Goal: Information Seeking & Learning: Learn about a topic

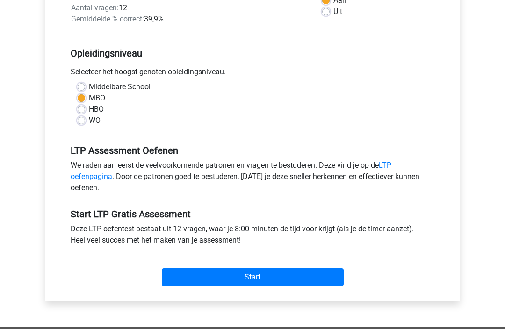
scroll to position [179, 0]
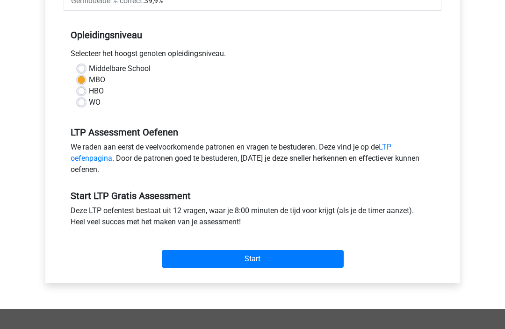
click at [300, 267] on input "Start" at bounding box center [253, 259] width 182 height 18
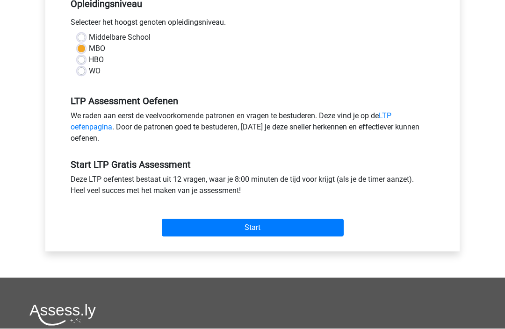
click at [255, 220] on input "Start" at bounding box center [253, 228] width 182 height 18
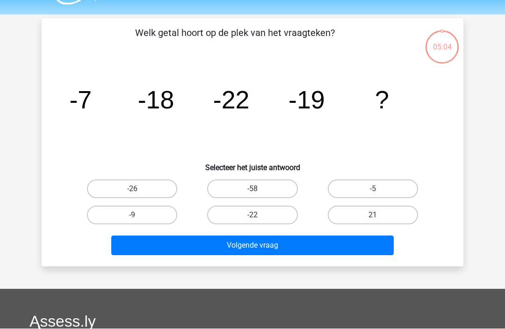
scroll to position [25, 0]
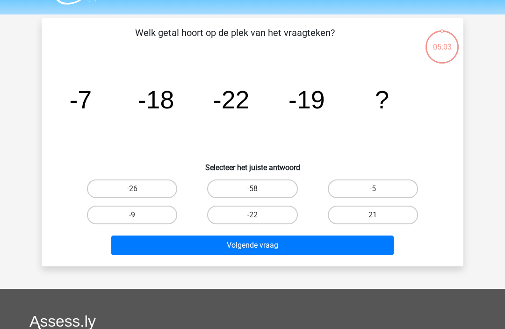
click at [106, 186] on label "-26" at bounding box center [132, 188] width 90 height 19
click at [132, 189] on input "-26" at bounding box center [135, 192] width 6 height 6
radio input "true"
click at [244, 188] on label "-58" at bounding box center [252, 188] width 90 height 19
click at [252, 189] on input "-58" at bounding box center [255, 192] width 6 height 6
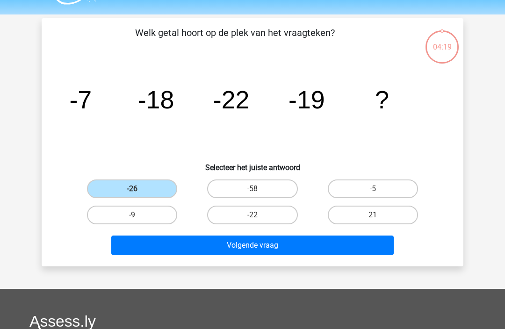
radio input "true"
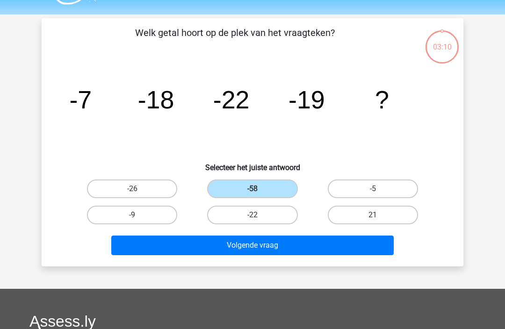
click at [106, 183] on label "-26" at bounding box center [132, 188] width 90 height 19
click at [132, 189] on input "-26" at bounding box center [135, 192] width 6 height 6
radio input "true"
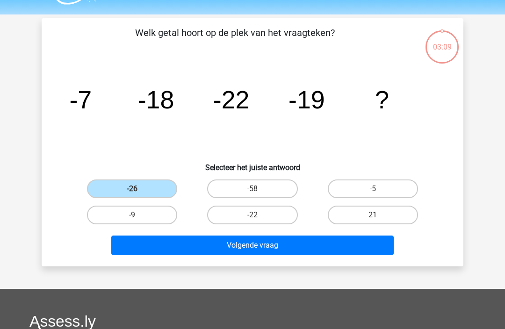
click at [323, 245] on button "Volgende vraag" at bounding box center [252, 245] width 283 height 20
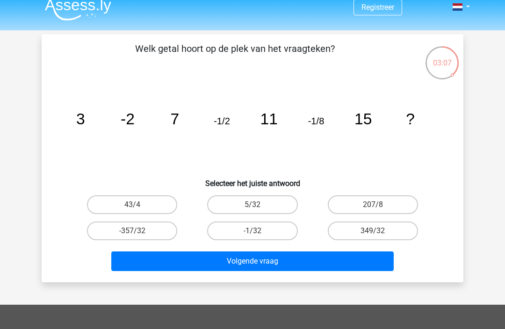
scroll to position [0, 0]
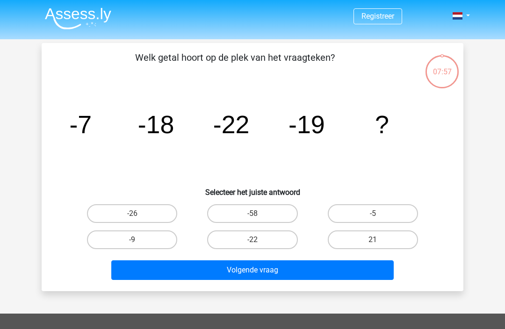
click at [117, 204] on label "-26" at bounding box center [132, 213] width 90 height 19
click at [132, 214] on input "-26" at bounding box center [135, 217] width 6 height 6
radio input "true"
click at [327, 271] on button "Volgende vraag" at bounding box center [252, 270] width 283 height 20
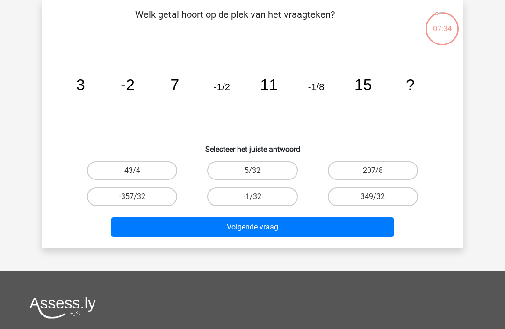
scroll to position [32, 0]
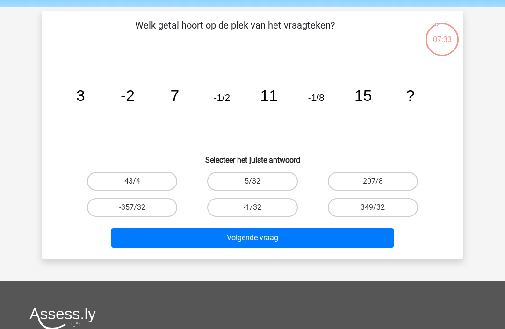
click at [288, 205] on label "-1/32" at bounding box center [252, 207] width 90 height 19
click at [258, 207] on input "-1/32" at bounding box center [255, 210] width 6 height 6
radio input "true"
click at [377, 242] on button "Volgende vraag" at bounding box center [252, 238] width 283 height 20
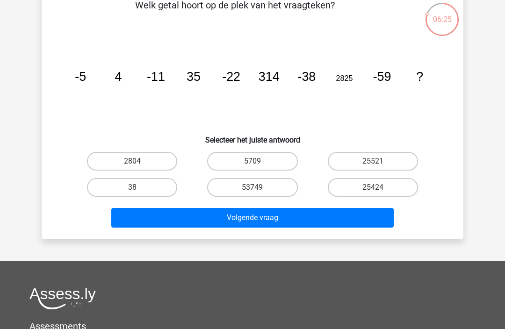
scroll to position [52, 0]
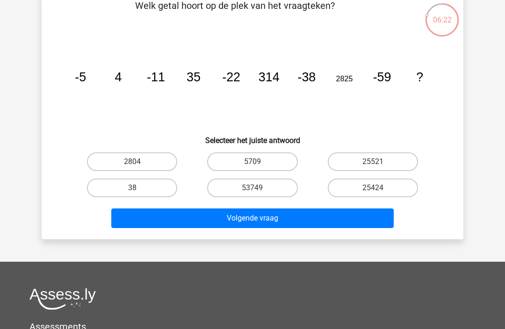
click at [103, 164] on label "2804" at bounding box center [132, 161] width 90 height 19
click at [132, 164] on input "2804" at bounding box center [135, 165] width 6 height 6
radio input "true"
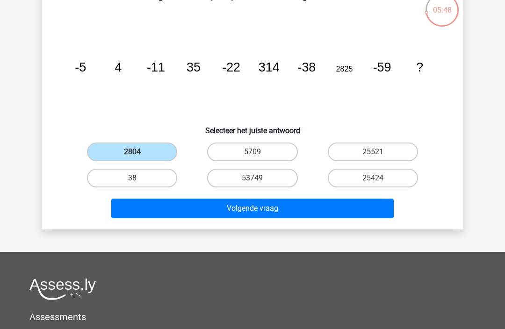
scroll to position [61, 0]
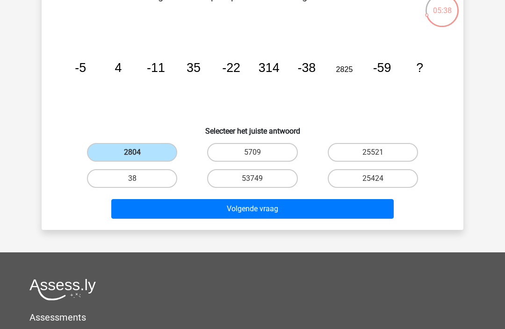
click at [373, 211] on button "Volgende vraag" at bounding box center [252, 209] width 283 height 20
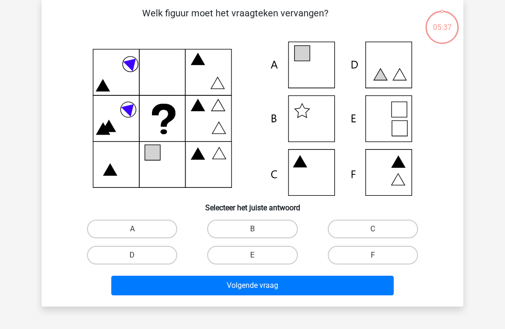
scroll to position [43, 0]
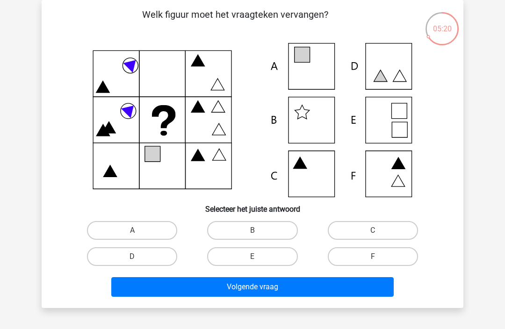
click at [314, 71] on icon at bounding box center [252, 120] width 377 height 154
click at [141, 232] on label "A" at bounding box center [132, 230] width 90 height 19
click at [138, 232] on input "A" at bounding box center [135, 233] width 6 height 6
radio input "true"
click at [335, 283] on button "Volgende vraag" at bounding box center [252, 287] width 283 height 20
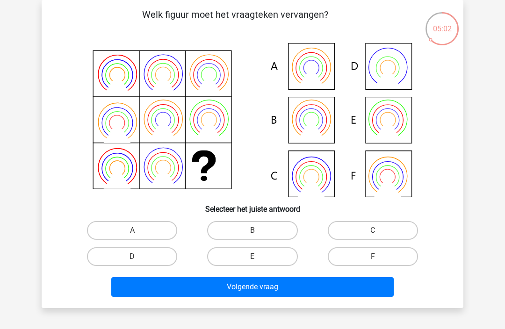
click at [311, 123] on icon at bounding box center [311, 129] width 27 height 21
click at [258, 236] on input "B" at bounding box center [255, 233] width 6 height 6
radio input "true"
click at [316, 296] on button "Volgende vraag" at bounding box center [252, 287] width 283 height 20
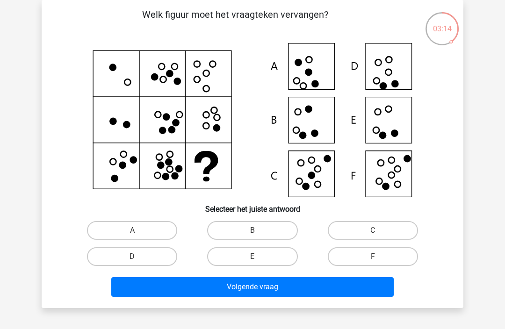
click at [258, 265] on label "E" at bounding box center [252, 256] width 90 height 19
click at [258, 263] on input "E" at bounding box center [255, 260] width 6 height 6
radio input "true"
click at [356, 292] on button "Volgende vraag" at bounding box center [252, 287] width 283 height 20
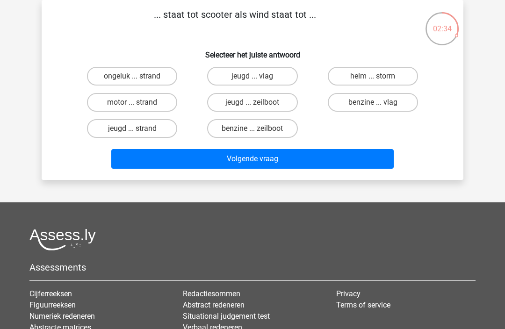
click at [391, 78] on label "helm ... storm" at bounding box center [373, 76] width 90 height 19
click at [378, 78] on input "helm ... storm" at bounding box center [375, 79] width 6 height 6
radio input "true"
click at [335, 164] on button "Volgende vraag" at bounding box center [252, 159] width 283 height 20
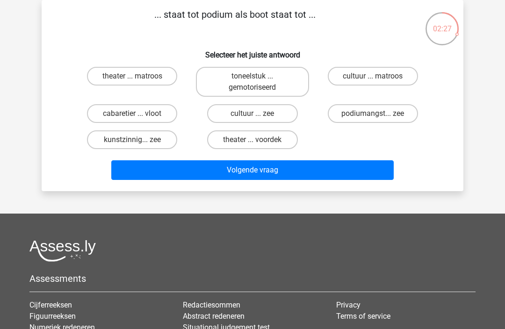
click at [151, 74] on label "theater ... matroos" at bounding box center [132, 76] width 90 height 19
click at [138, 76] on input "theater ... matroos" at bounding box center [135, 79] width 6 height 6
radio input "true"
click at [279, 171] on button "Volgende vraag" at bounding box center [252, 170] width 283 height 20
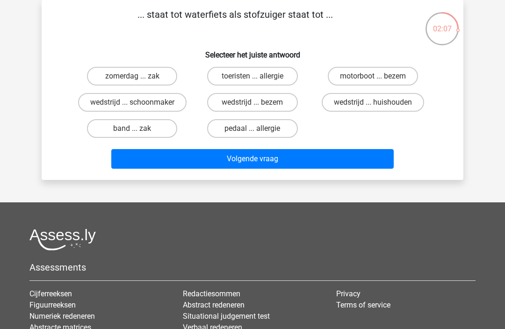
click at [396, 109] on label "wedstrijd ... huishouden" at bounding box center [372, 102] width 102 height 19
click at [378, 108] on input "wedstrijd ... huishouden" at bounding box center [375, 105] width 6 height 6
radio input "true"
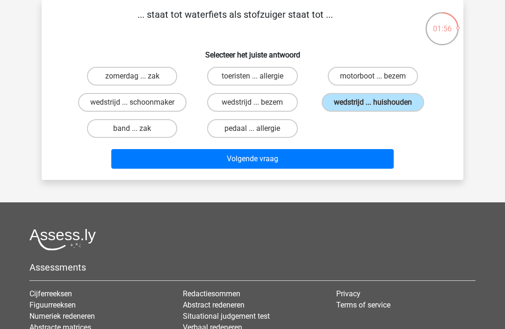
click at [274, 76] on label "toeristen ... allergie" at bounding box center [252, 76] width 90 height 19
click at [258, 76] on input "toeristen ... allergie" at bounding box center [255, 79] width 6 height 6
radio input "true"
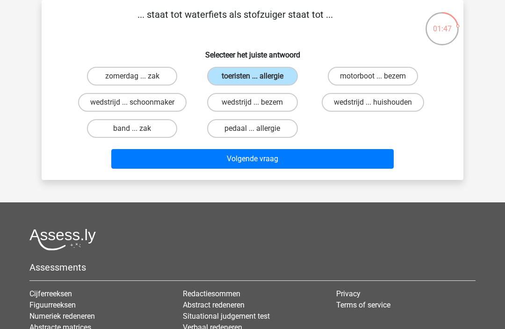
click at [311, 161] on button "Volgende vraag" at bounding box center [252, 159] width 283 height 20
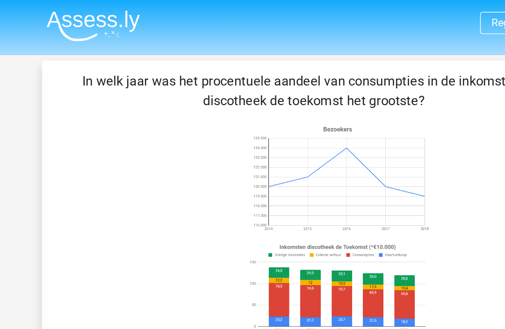
scroll to position [0, 0]
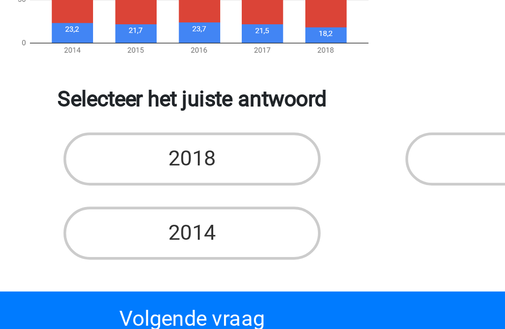
click at [207, 275] on label "2014" at bounding box center [252, 284] width 90 height 19
click at [252, 284] on input "2014" at bounding box center [255, 287] width 6 height 6
radio input "true"
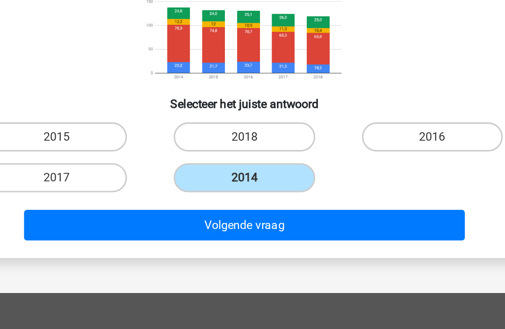
scroll to position [99, 0]
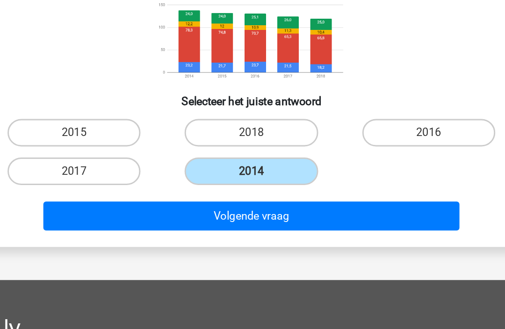
click at [249, 221] on button "Volgende vraag" at bounding box center [252, 231] width 283 height 20
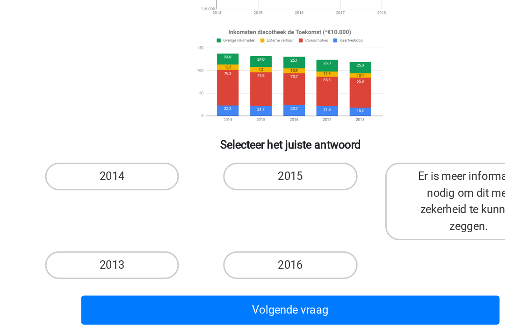
scroll to position [68, 0]
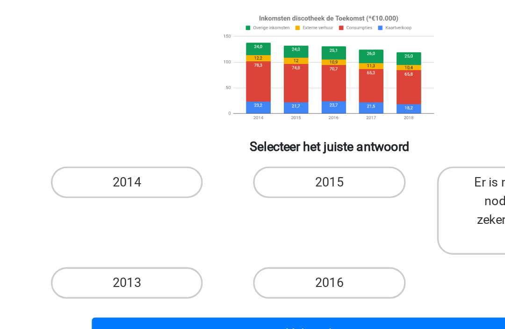
click at [100, 196] on label "2014" at bounding box center [132, 205] width 90 height 19
click at [132, 206] on input "2014" at bounding box center [135, 209] width 6 height 6
radio input "true"
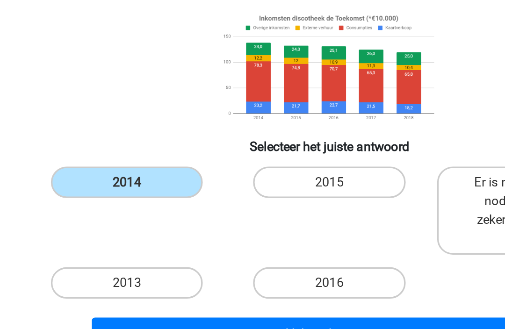
click at [250, 286] on button "Volgende vraag" at bounding box center [252, 296] width 283 height 20
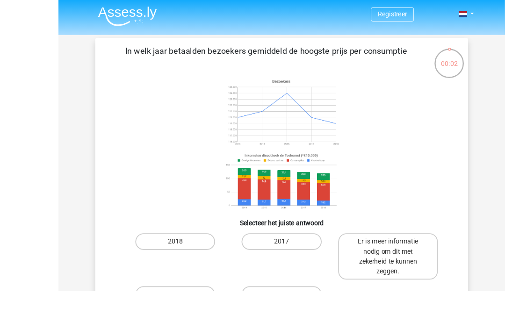
scroll to position [31, 0]
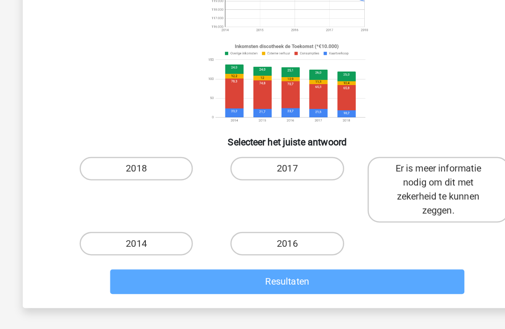
scroll to position [98, 0]
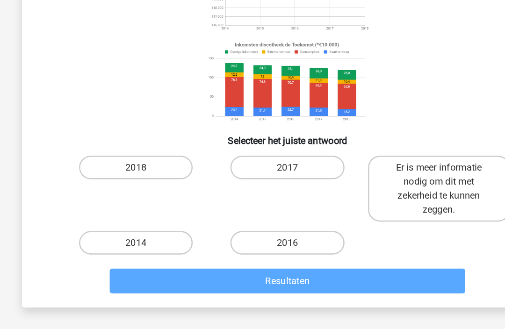
click at [131, 226] on label "2014" at bounding box center [132, 235] width 90 height 19
click at [132, 235] on input "2014" at bounding box center [135, 238] width 6 height 6
radio input "true"
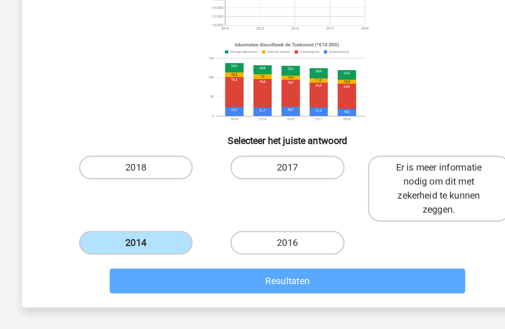
click at [240, 166] on label "2017" at bounding box center [252, 175] width 90 height 19
click at [252, 176] on input "2017" at bounding box center [255, 179] width 6 height 6
radio input "true"
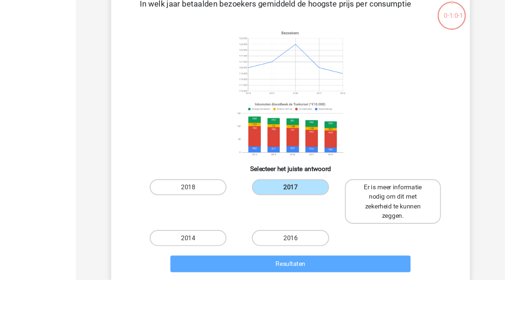
scroll to position [120, 0]
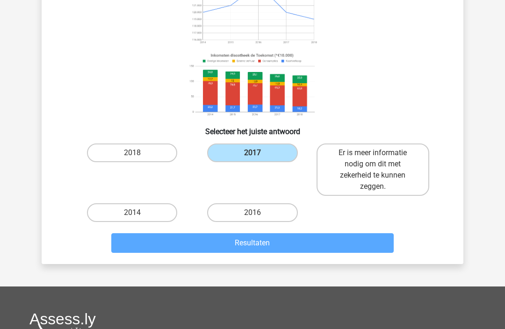
click at [257, 149] on label "2017" at bounding box center [252, 153] width 90 height 19
click at [257, 153] on input "2017" at bounding box center [255, 156] width 6 height 6
click at [257, 158] on input "2017" at bounding box center [255, 156] width 6 height 6
click at [263, 156] on label "2017" at bounding box center [252, 153] width 90 height 19
click at [258, 156] on input "2017" at bounding box center [255, 156] width 6 height 6
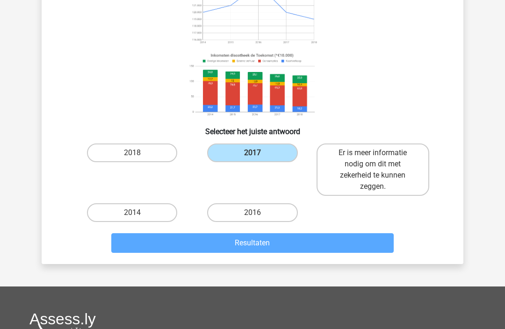
click at [259, 212] on label "2016" at bounding box center [252, 213] width 90 height 19
click at [258, 213] on input "2016" at bounding box center [255, 216] width 6 height 6
radio input "true"
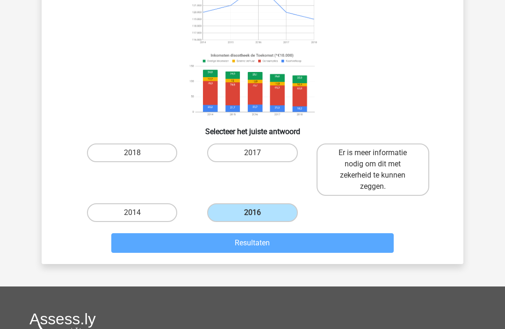
scroll to position [121, 0]
click at [263, 215] on label "2016" at bounding box center [252, 212] width 90 height 19
click at [258, 215] on input "2016" at bounding box center [255, 216] width 6 height 6
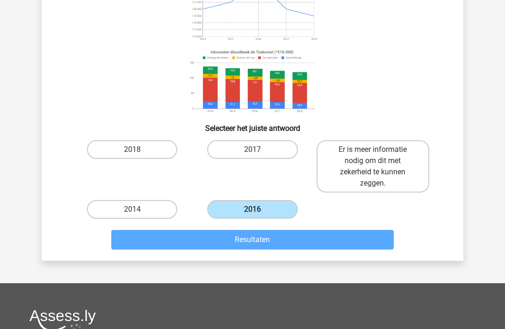
click at [127, 150] on label "2018" at bounding box center [132, 149] width 90 height 19
click at [132, 150] on input "2018" at bounding box center [135, 153] width 6 height 6
radio input "true"
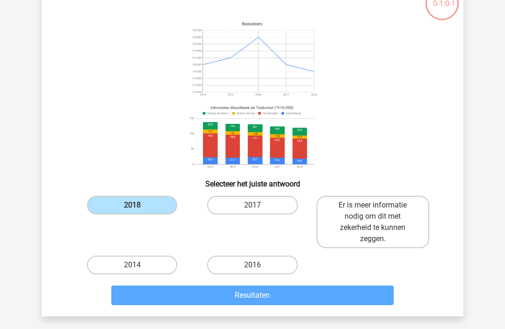
scroll to position [0, 0]
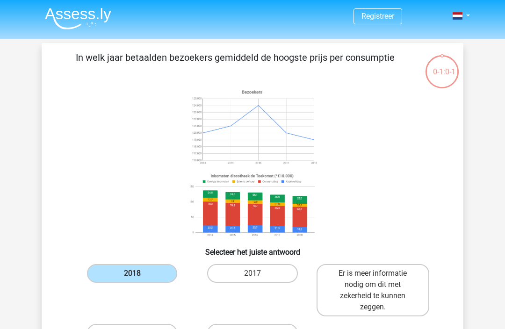
click at [443, 67] on div "0-1:0-1" at bounding box center [441, 65] width 35 height 23
click at [377, 52] on p "In welk jaar betaalden bezoekers gemiddeld de hoogste prijs per consumptie" at bounding box center [235, 64] width 357 height 28
click at [462, 20] on span at bounding box center [457, 15] width 10 height 7
click at [360, 81] on div "In welk jaar betaalden bezoekers gemiddeld de hoogste prijs per consumptie Sele…" at bounding box center [252, 213] width 414 height 327
click at [84, 16] on img at bounding box center [78, 18] width 66 height 22
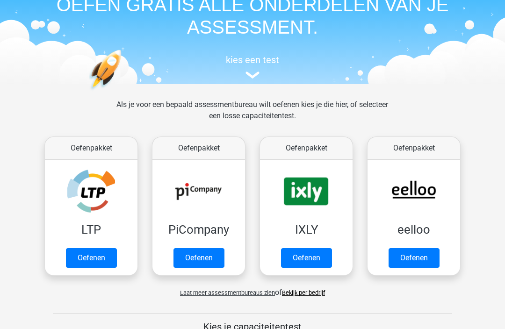
scroll to position [51, 0]
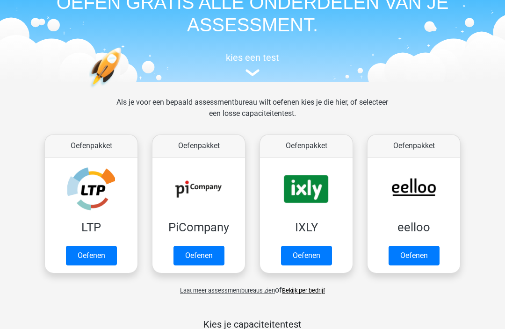
click at [214, 246] on link "Oefenen" at bounding box center [198, 256] width 51 height 20
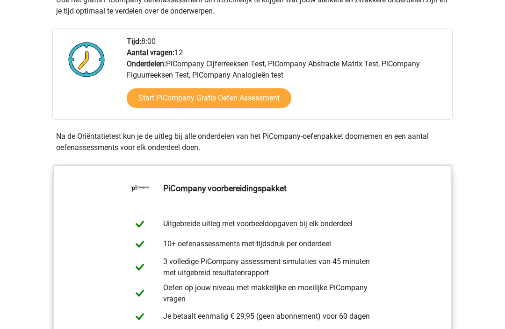
scroll to position [223, 0]
click at [267, 108] on link "Start PiCompany Gratis Oefen Assessment" at bounding box center [209, 98] width 164 height 20
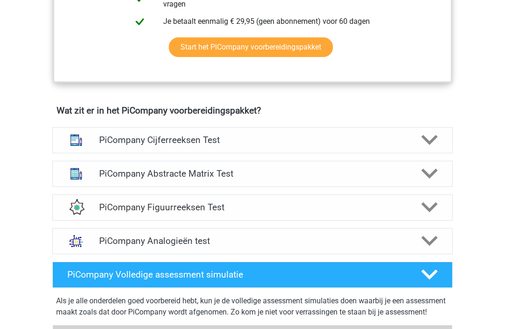
scroll to position [535, 0]
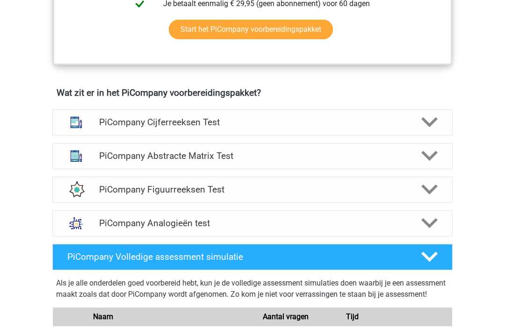
click at [373, 162] on h4 "PiCompany Abstracte Matrix Test" at bounding box center [252, 156] width 306 height 11
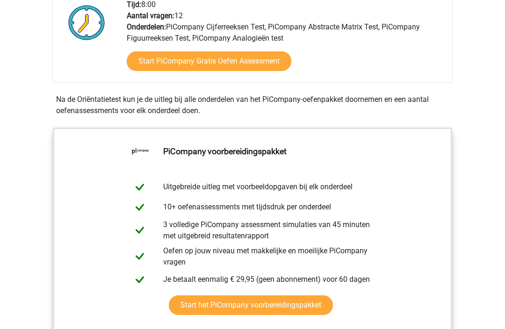
scroll to position [228, 0]
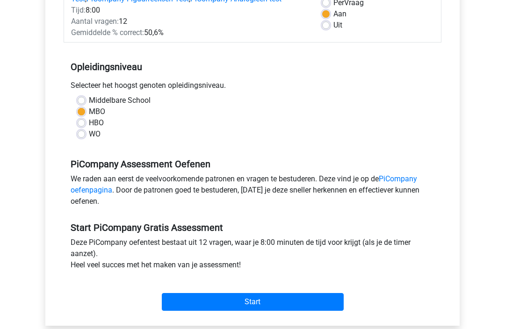
scroll to position [148, 0]
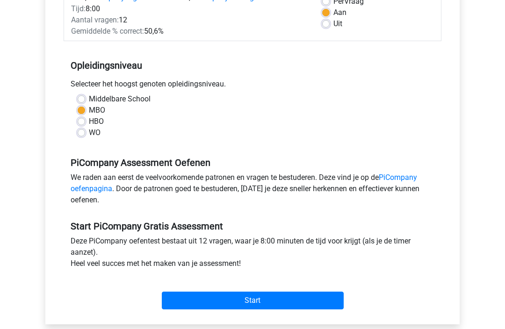
click at [300, 310] on input "Start" at bounding box center [253, 301] width 182 height 18
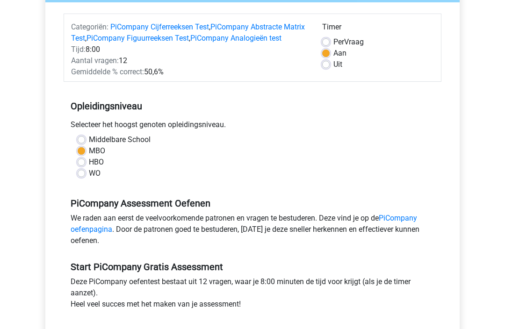
scroll to position [0, 0]
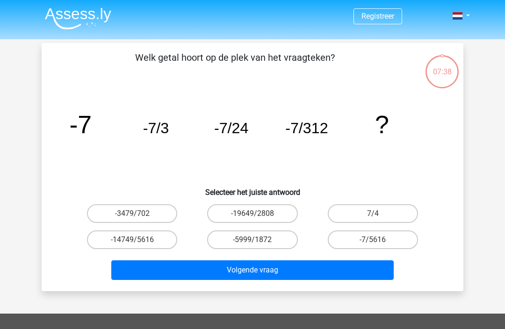
click at [400, 211] on label "7/4" at bounding box center [373, 213] width 90 height 19
click at [378, 214] on input "7/4" at bounding box center [375, 217] width 6 height 6
radio input "true"
click at [345, 262] on button "Volgende vraag" at bounding box center [252, 270] width 283 height 20
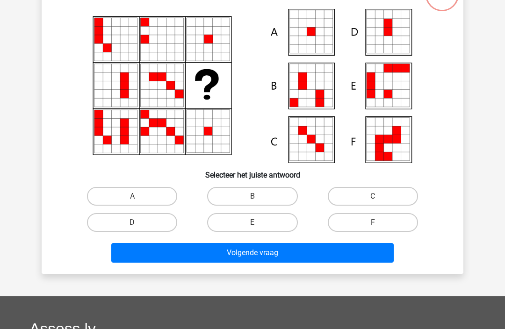
scroll to position [78, 0]
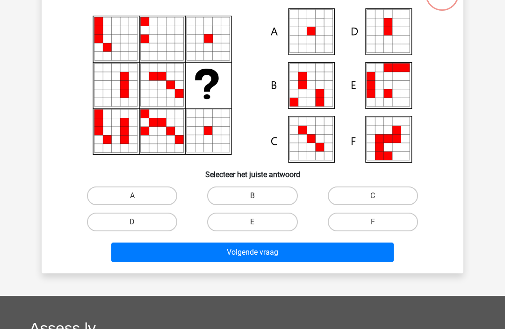
click at [140, 198] on label "A" at bounding box center [132, 195] width 90 height 19
click at [138, 198] on input "A" at bounding box center [135, 199] width 6 height 6
radio input "true"
click at [309, 272] on div "Welk figuur moet het vraagteken vervangen?" at bounding box center [252, 119] width 421 height 308
click at [324, 261] on button "Volgende vraag" at bounding box center [252, 253] width 283 height 20
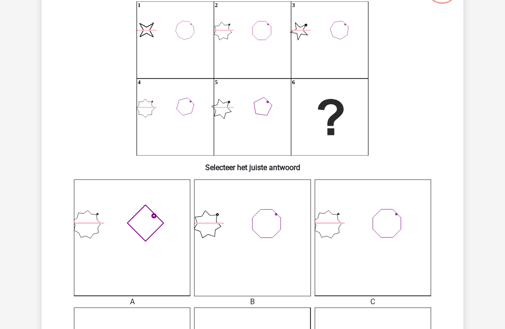
scroll to position [0, 0]
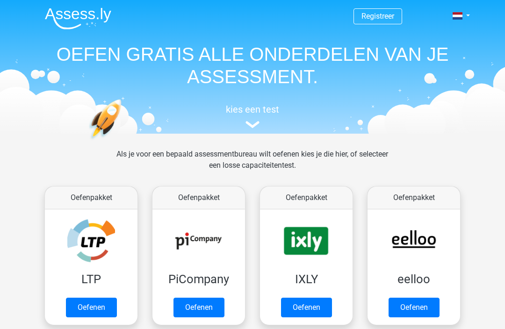
scroll to position [-1, 0]
